Goal: Task Accomplishment & Management: Manage account settings

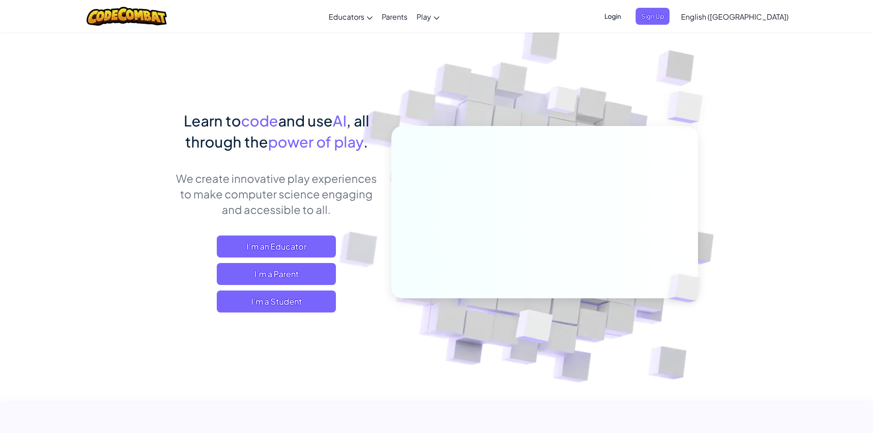
click at [626, 16] on span "Login" at bounding box center [612, 16] width 27 height 17
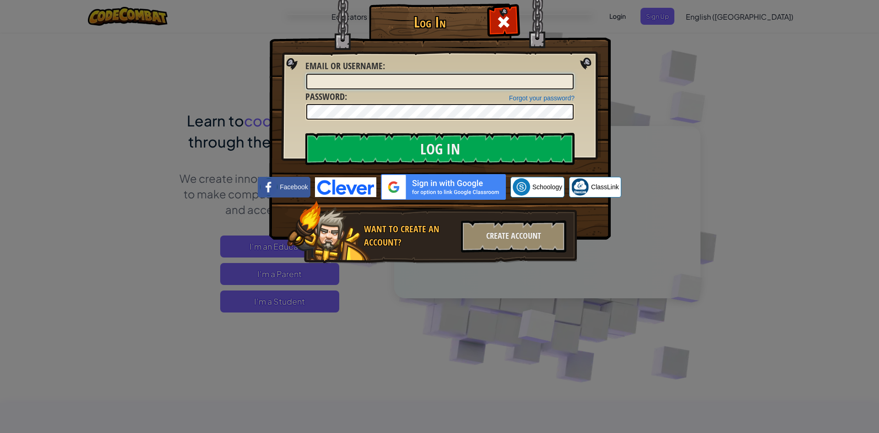
type input "[PERSON_NAME][EMAIL_ADDRESS][PERSON_NAME][DOMAIN_NAME]"
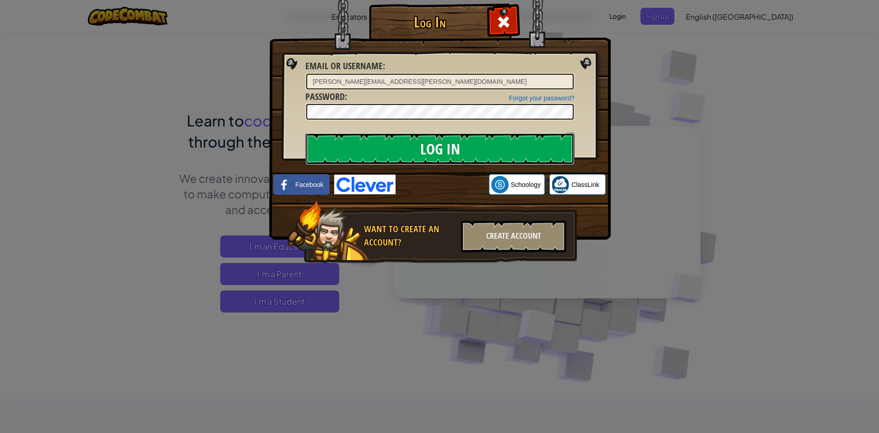
click at [438, 147] on input "Log In" at bounding box center [440, 149] width 269 height 32
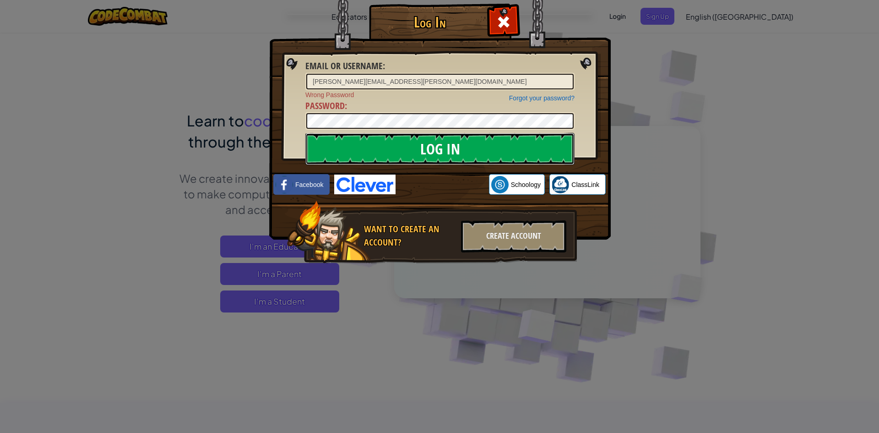
click at [395, 146] on input "Log In" at bounding box center [440, 149] width 269 height 32
click at [303, 123] on div "Log In Email or Username : [PERSON_NAME][EMAIL_ADDRESS][PERSON_NAME][DOMAIN_NAM…" at bounding box center [439, 147] width 305 height 267
click at [317, 149] on input "Log In" at bounding box center [440, 149] width 269 height 32
click at [514, 97] on link "Forgot your password?" at bounding box center [541, 97] width 65 height 7
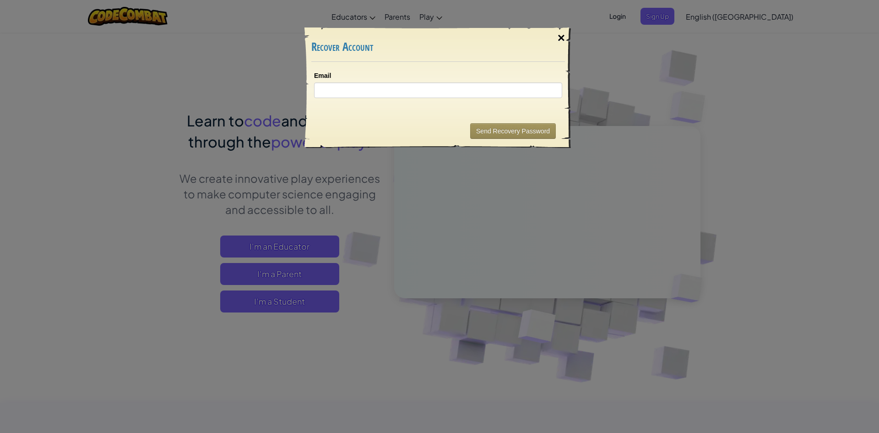
click at [565, 36] on div "×" at bounding box center [561, 38] width 21 height 27
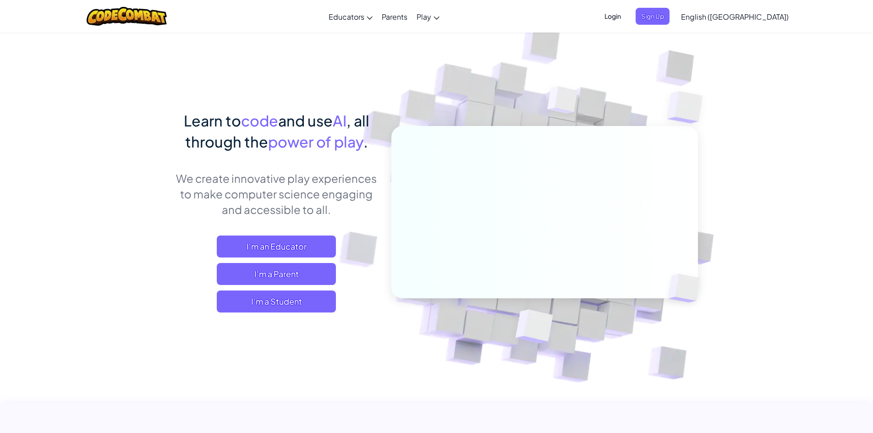
click at [626, 17] on span "Login" at bounding box center [612, 16] width 27 height 17
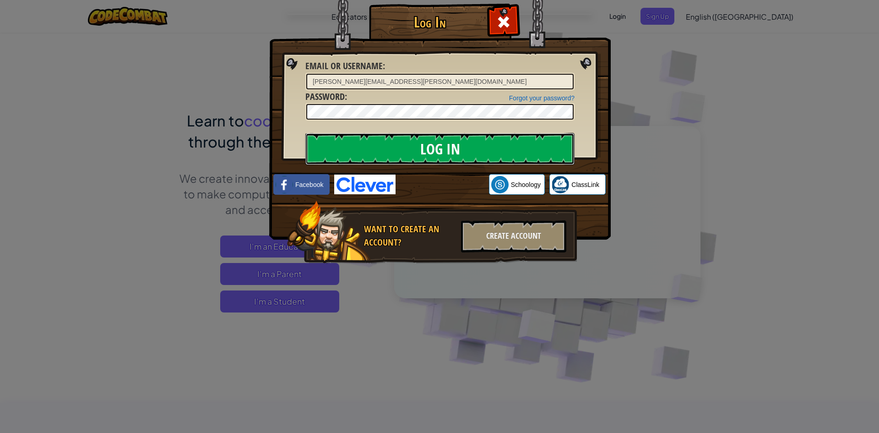
click at [529, 138] on input "Log In" at bounding box center [440, 149] width 269 height 32
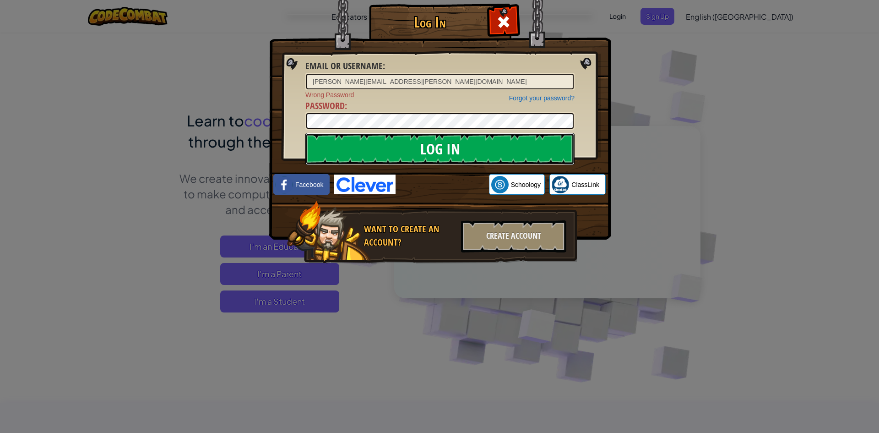
click at [409, 153] on input "Log In" at bounding box center [440, 149] width 269 height 32
click at [429, 147] on input "Log In" at bounding box center [440, 149] width 269 height 32
click at [306, 133] on input "Log In" at bounding box center [440, 149] width 269 height 32
click at [437, 142] on input "Log In" at bounding box center [440, 149] width 269 height 32
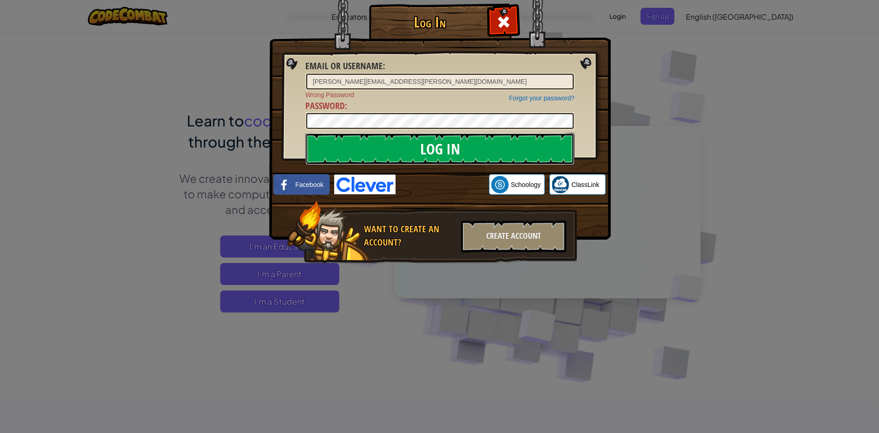
click at [393, 143] on input "Log In" at bounding box center [440, 149] width 269 height 32
